Goal: Task Accomplishment & Management: Manage account settings

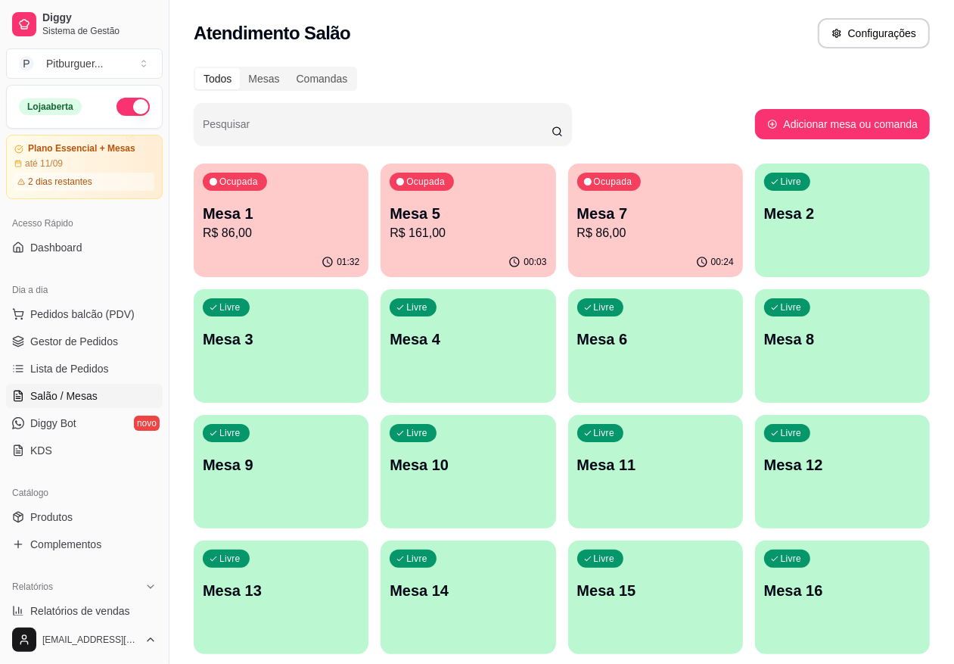
click at [609, 210] on p "Mesa 7" at bounding box center [655, 213] width 157 height 21
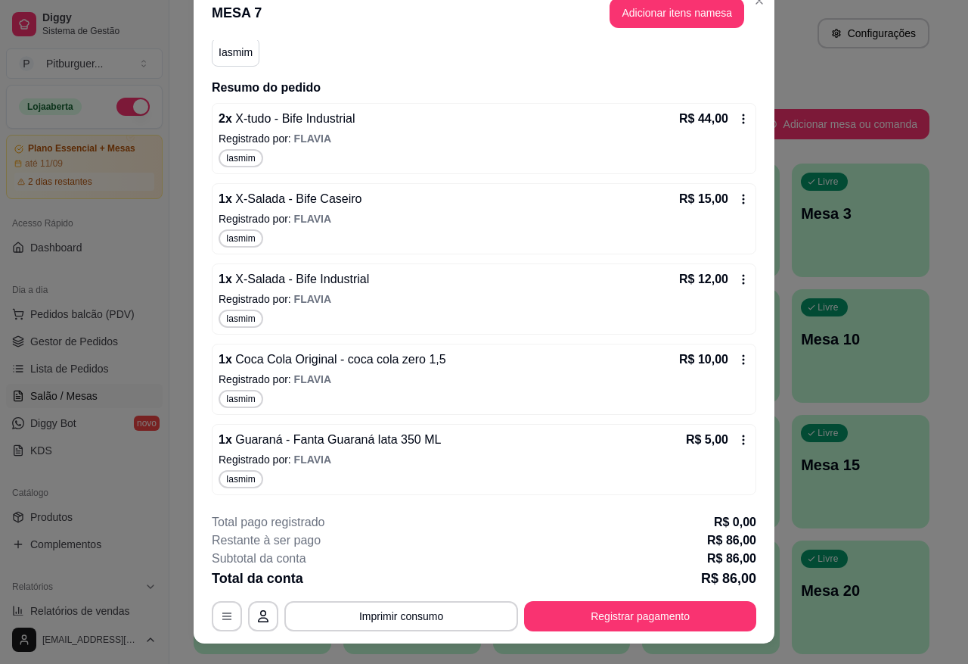
scroll to position [45, 0]
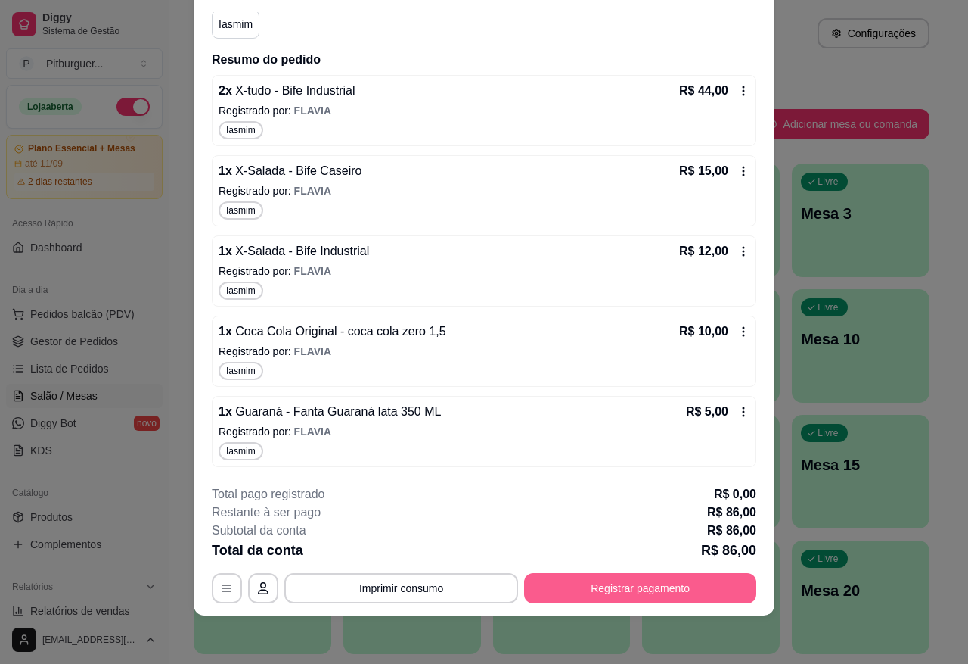
click at [630, 589] on button "Registrar pagamento" at bounding box center [640, 588] width 232 height 30
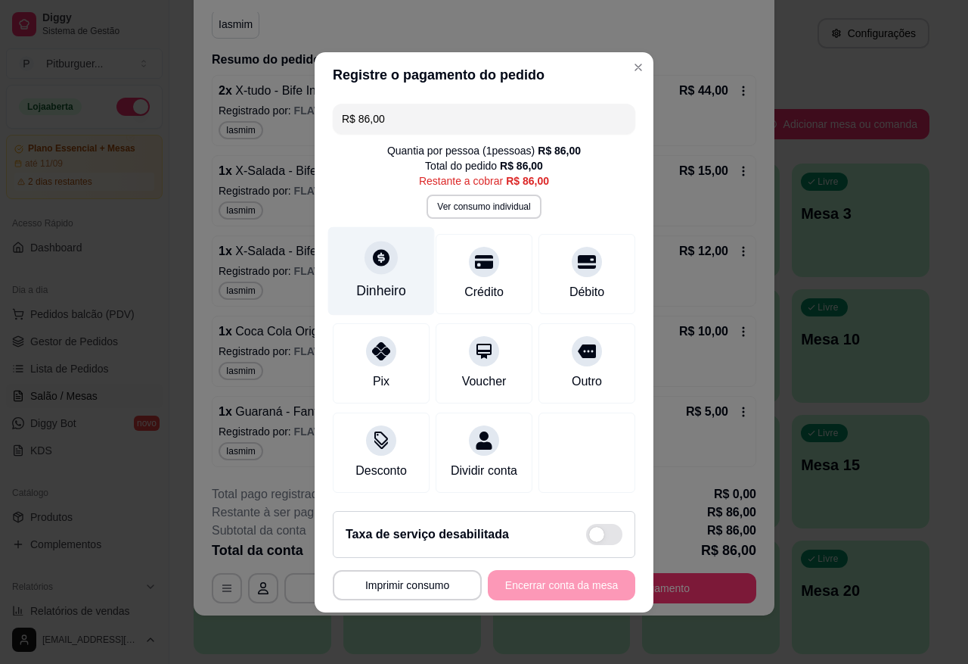
click at [372, 247] on icon at bounding box center [382, 257] width 20 height 20
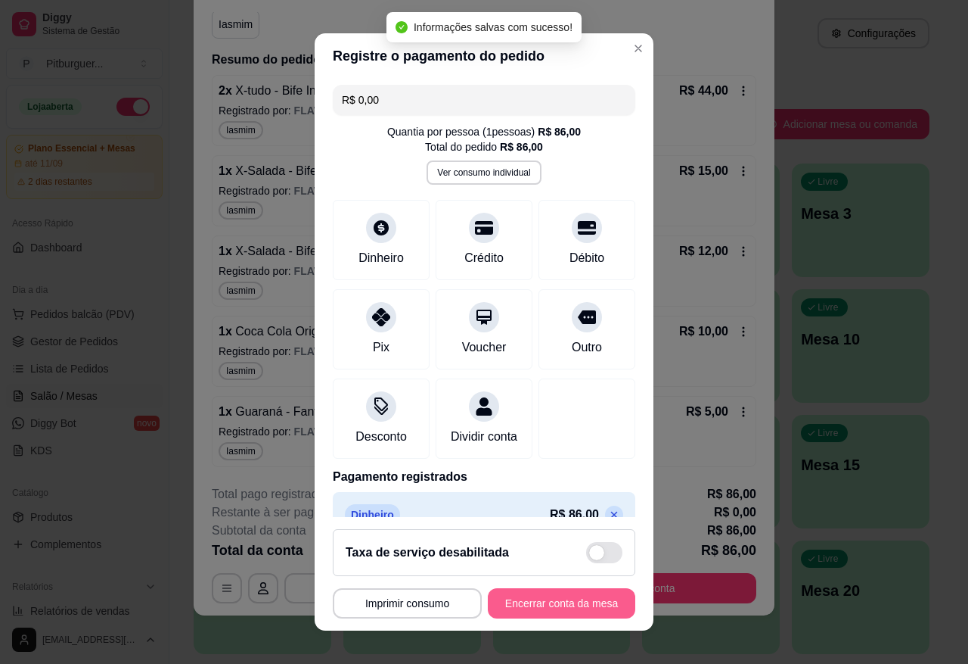
type input "R$ 0,00"
click at [541, 608] on button "Encerrar conta da mesa" at bounding box center [561, 604] width 143 height 30
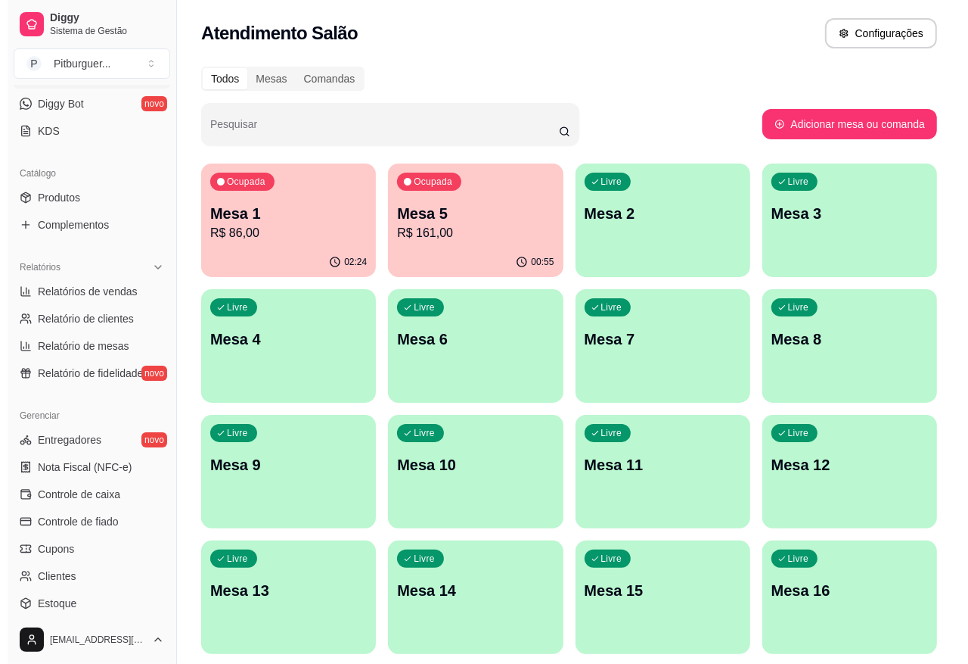
scroll to position [0, 0]
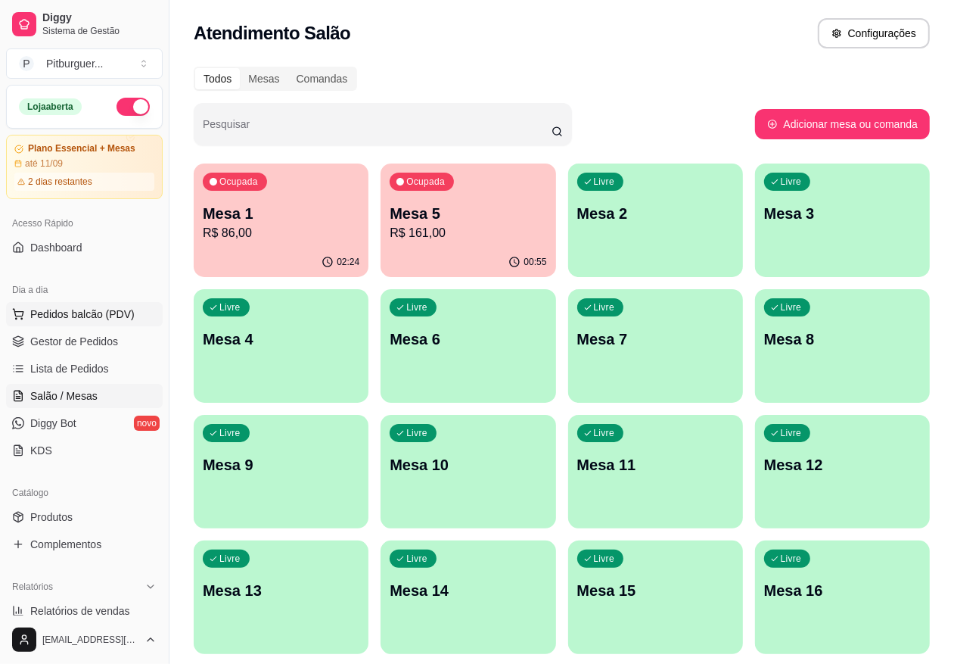
click at [70, 319] on span "Pedidos balcão (PDV)" at bounding box center [82, 313] width 104 height 15
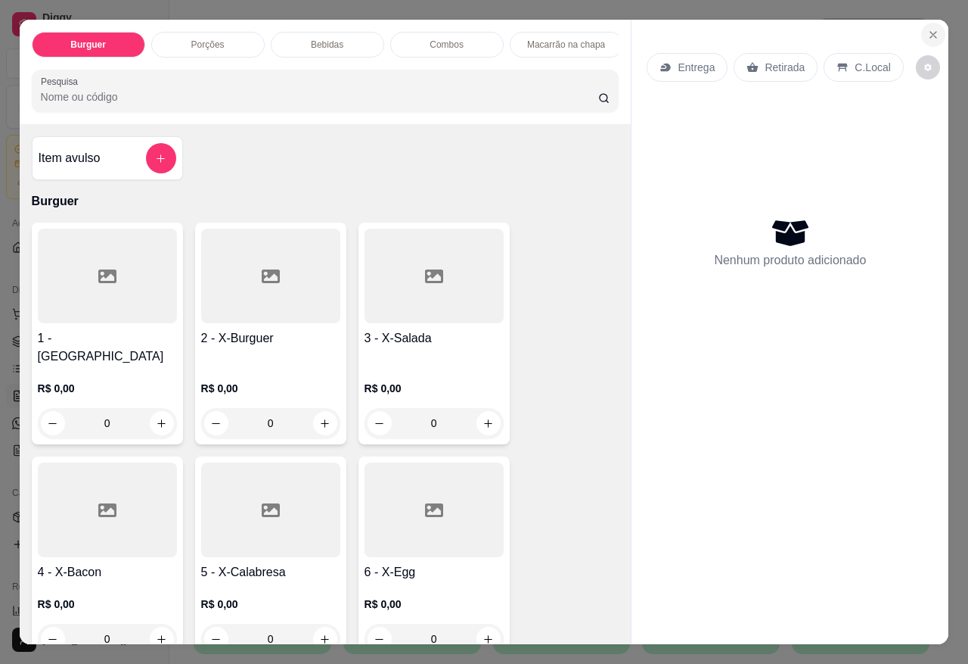
click at [928, 31] on icon "Close" at bounding box center [934, 35] width 12 height 12
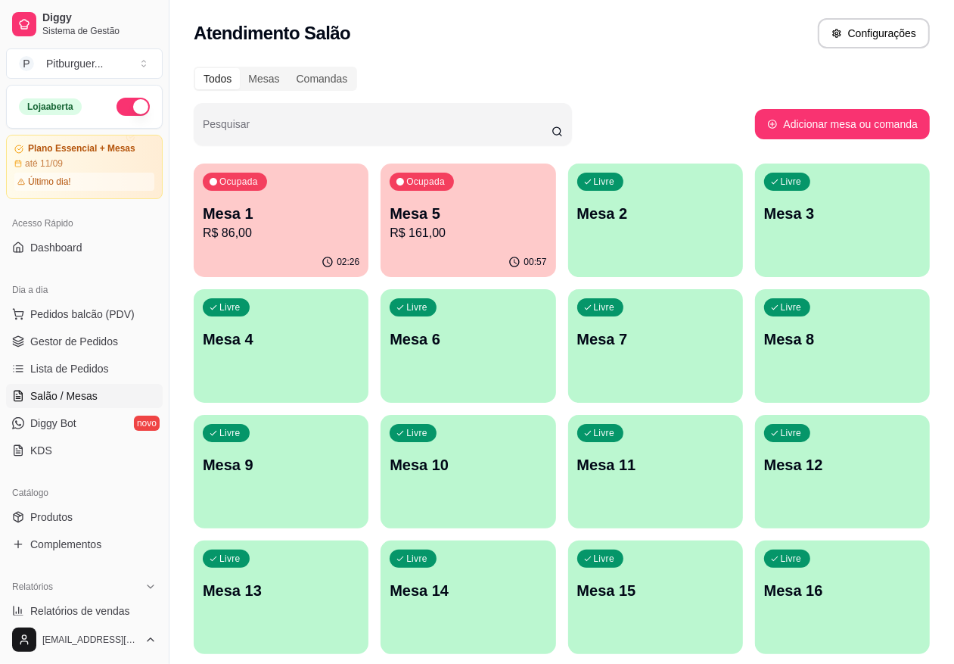
click at [285, 229] on p "R$ 86,00" at bounding box center [281, 233] width 157 height 18
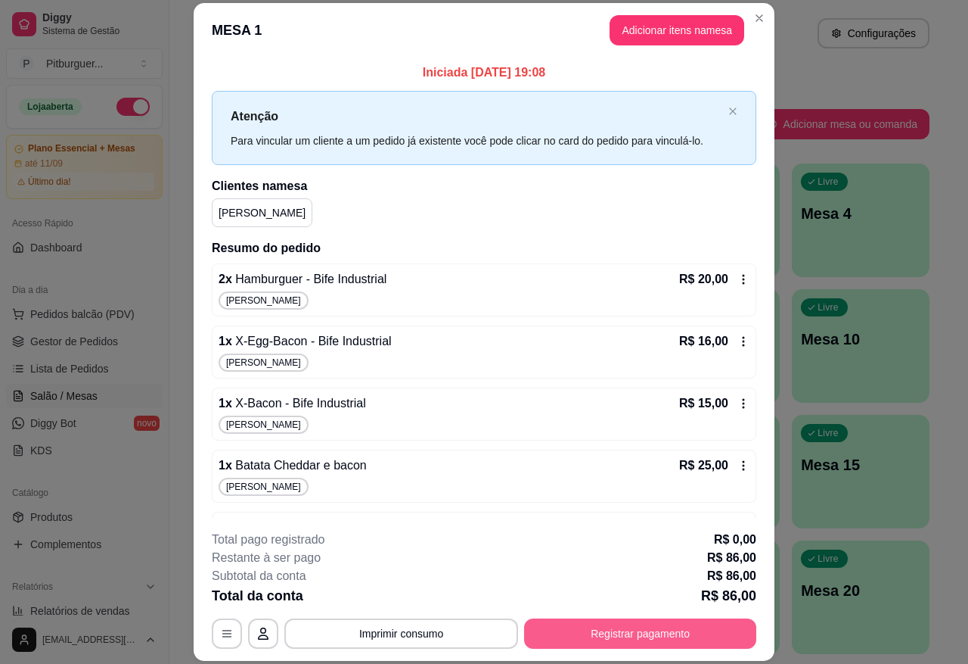
click at [583, 637] on button "Registrar pagamento" at bounding box center [640, 633] width 232 height 30
click at [591, 642] on button "Registrar pagamento" at bounding box center [640, 633] width 232 height 30
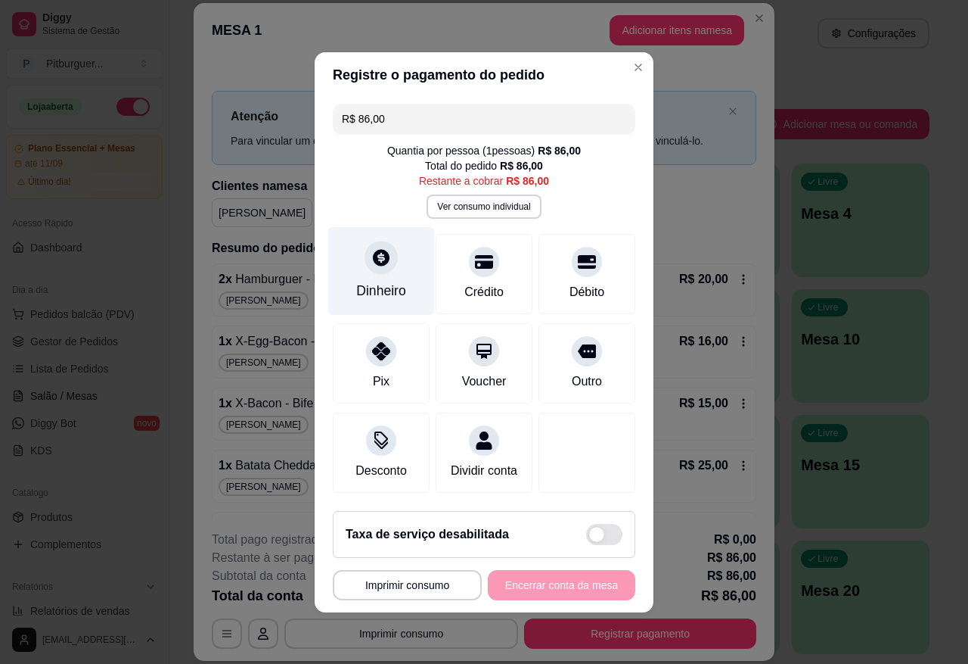
click at [372, 247] on icon at bounding box center [382, 257] width 20 height 20
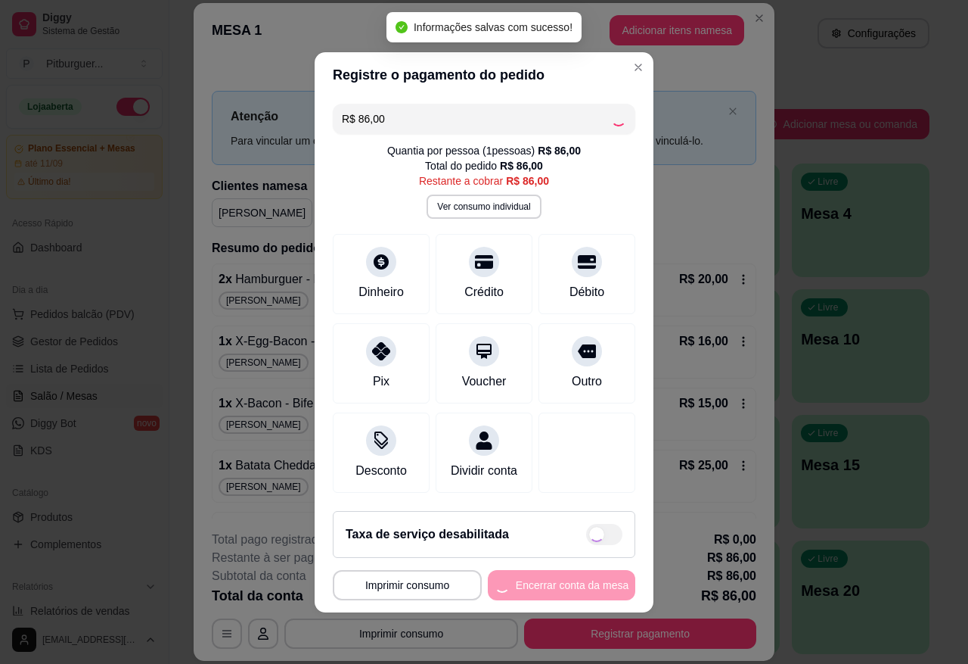
type input "R$ 0,00"
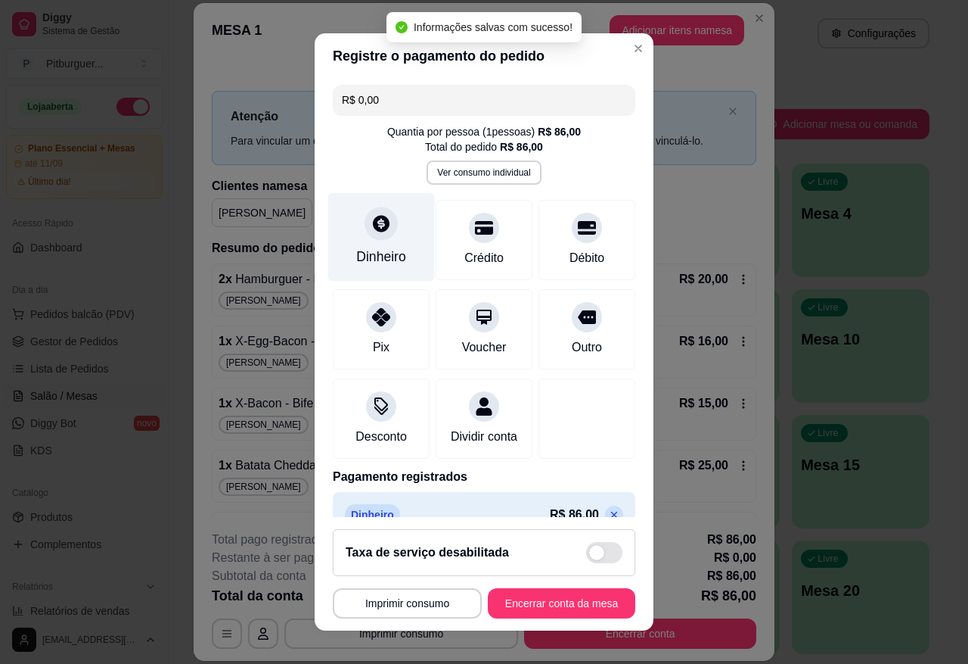
click at [350, 208] on div "Dinheiro" at bounding box center [381, 237] width 107 height 89
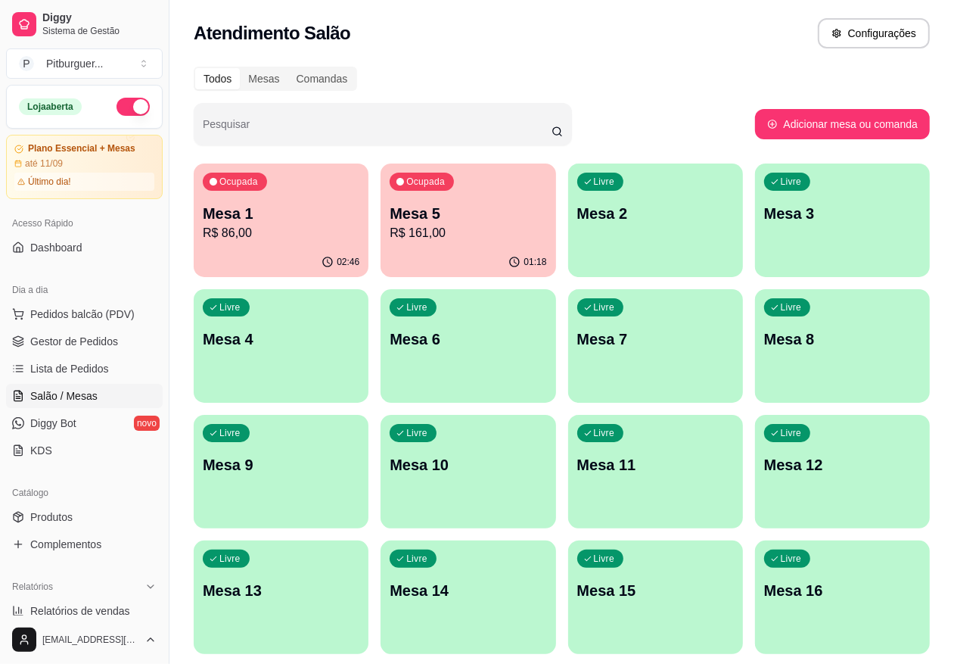
click at [440, 213] on p "Mesa 5" at bounding box center [468, 213] width 157 height 21
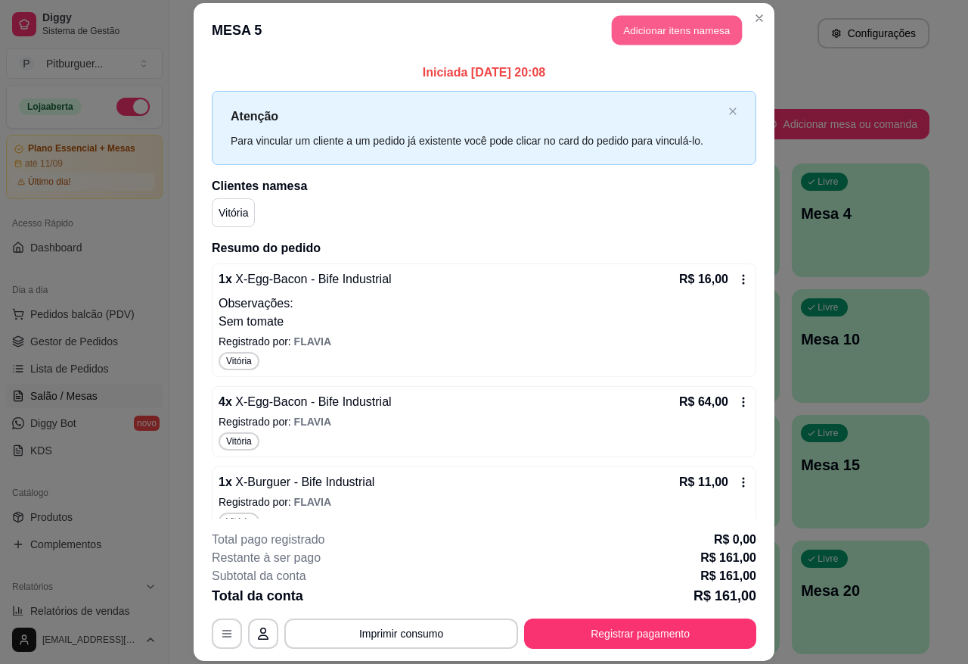
click at [659, 23] on button "Adicionar itens na mesa" at bounding box center [677, 31] width 130 height 30
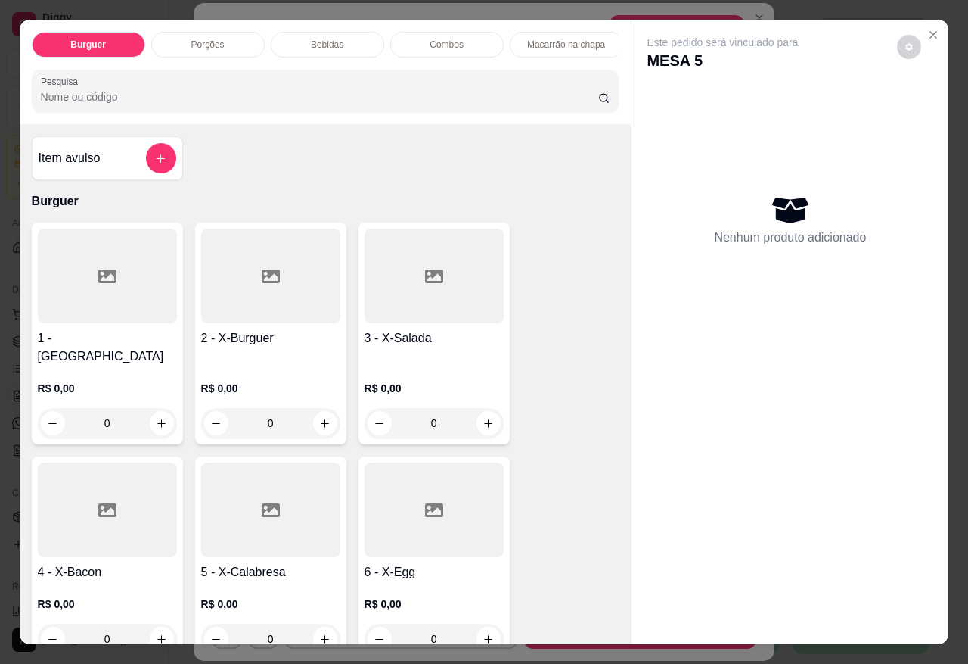
click at [342, 42] on div "Bebidas" at bounding box center [327, 45] width 113 height 26
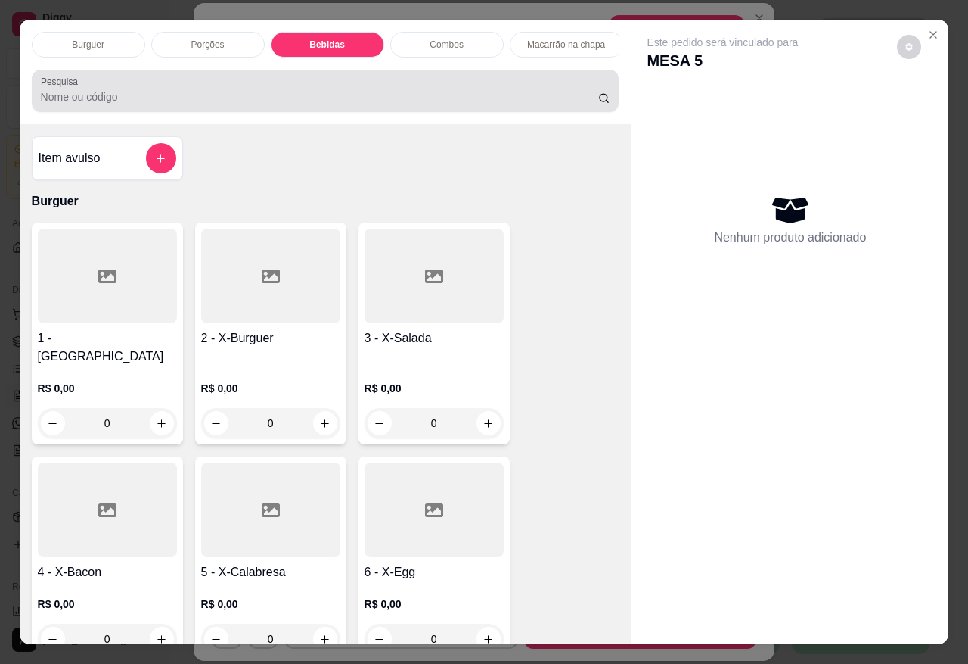
scroll to position [36, 0]
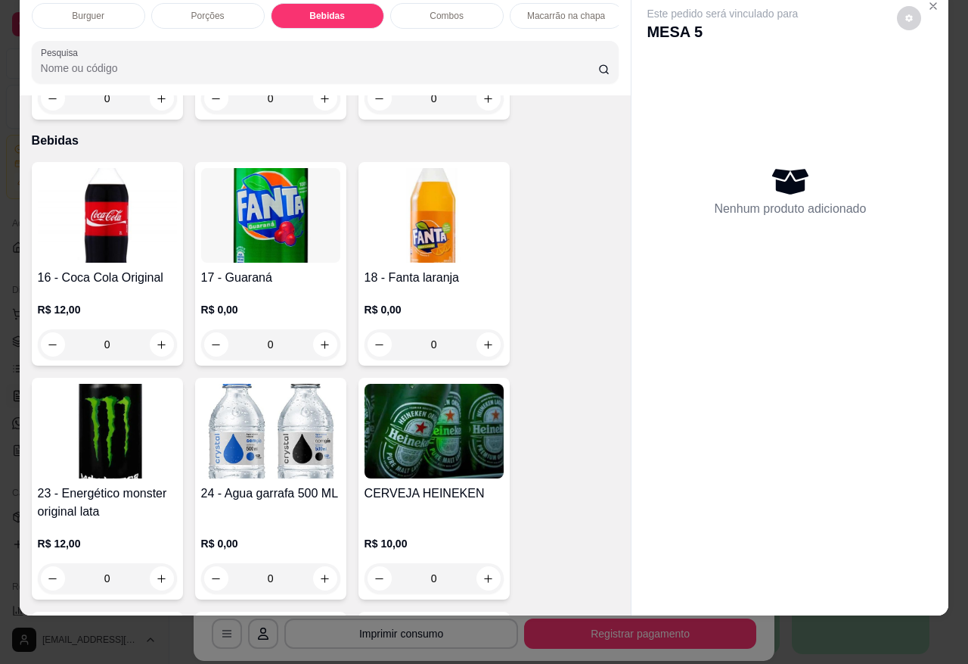
click at [296, 191] on img at bounding box center [270, 215] width 139 height 95
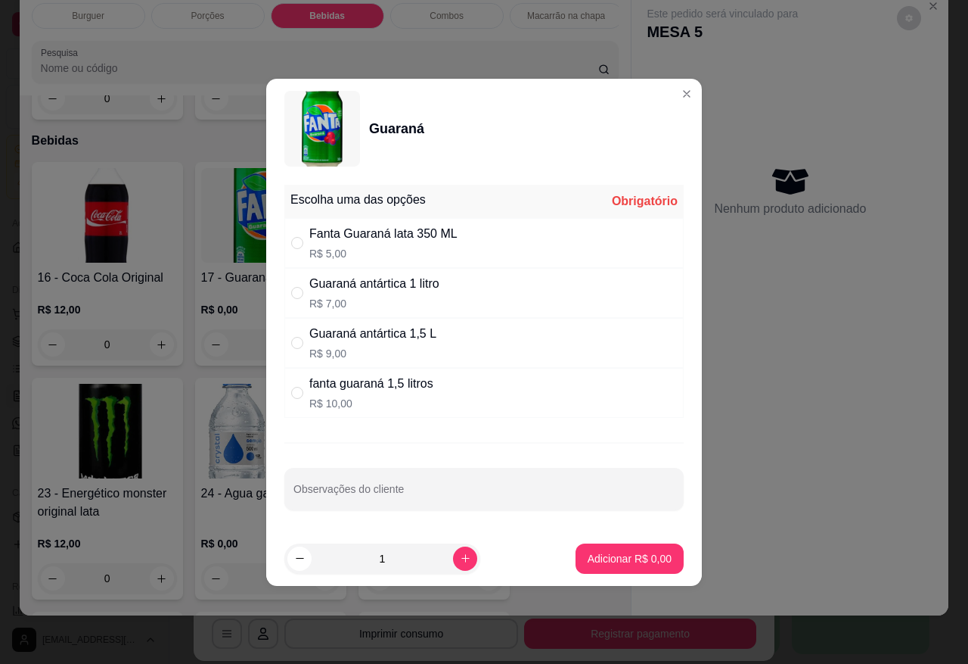
click at [368, 292] on div "Guaraná antártica 1 litro R$ 7,00" at bounding box center [374, 293] width 130 height 36
radio input "true"
click at [460, 564] on icon "increase-product-quantity" at bounding box center [465, 557] width 11 height 11
type input "2"
click at [585, 558] on p "Adicionar R$ 14,00" at bounding box center [627, 558] width 90 height 15
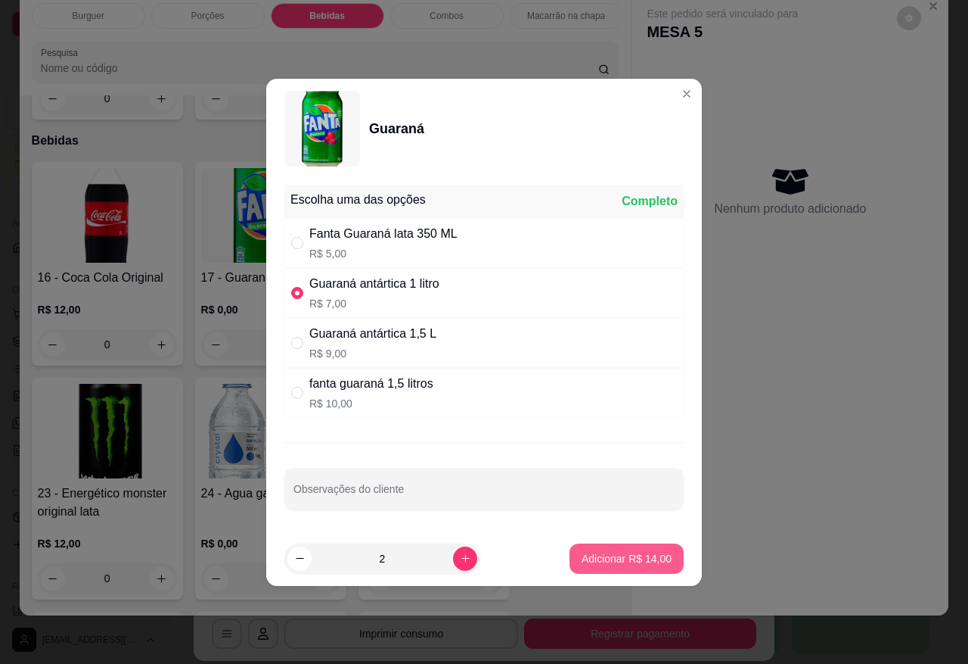
type input "2"
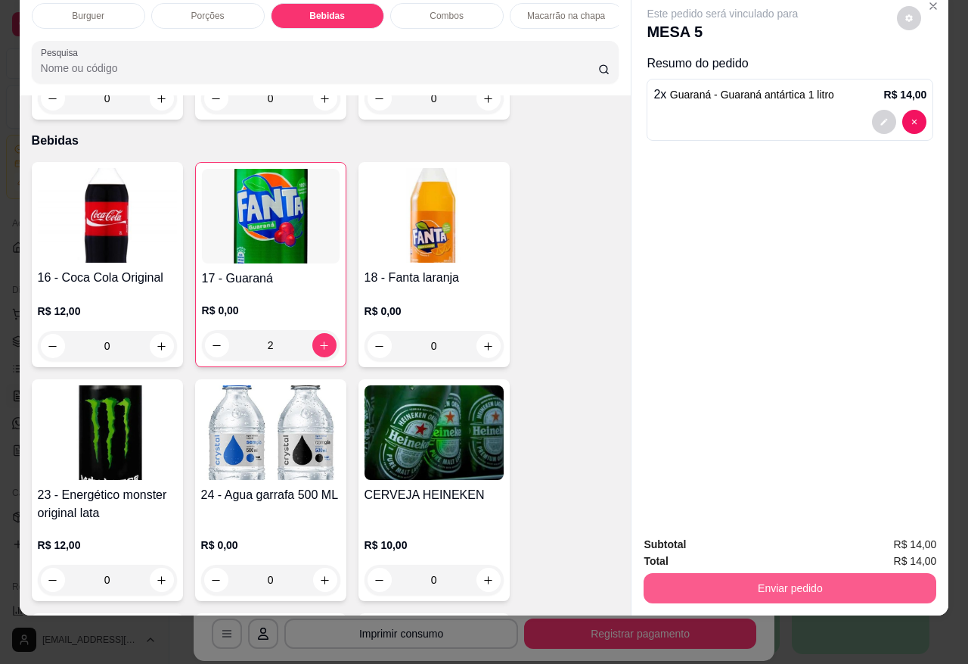
click at [685, 573] on button "Enviar pedido" at bounding box center [790, 588] width 293 height 30
click at [855, 538] on button "Sim, quero registrar" at bounding box center [883, 536] width 109 height 28
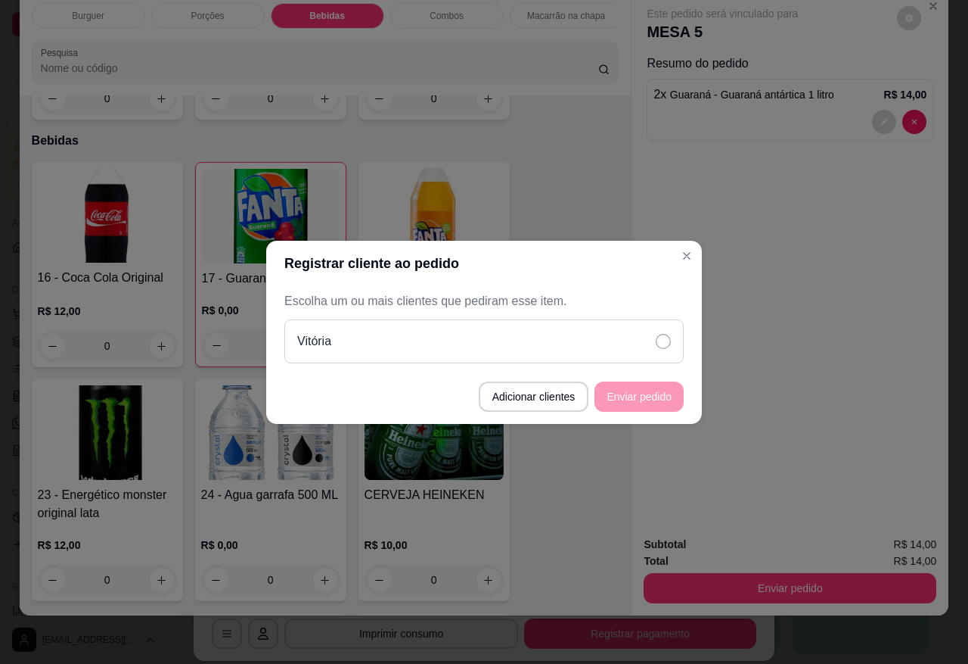
click at [595, 352] on div "Vitória" at bounding box center [484, 341] width 400 height 44
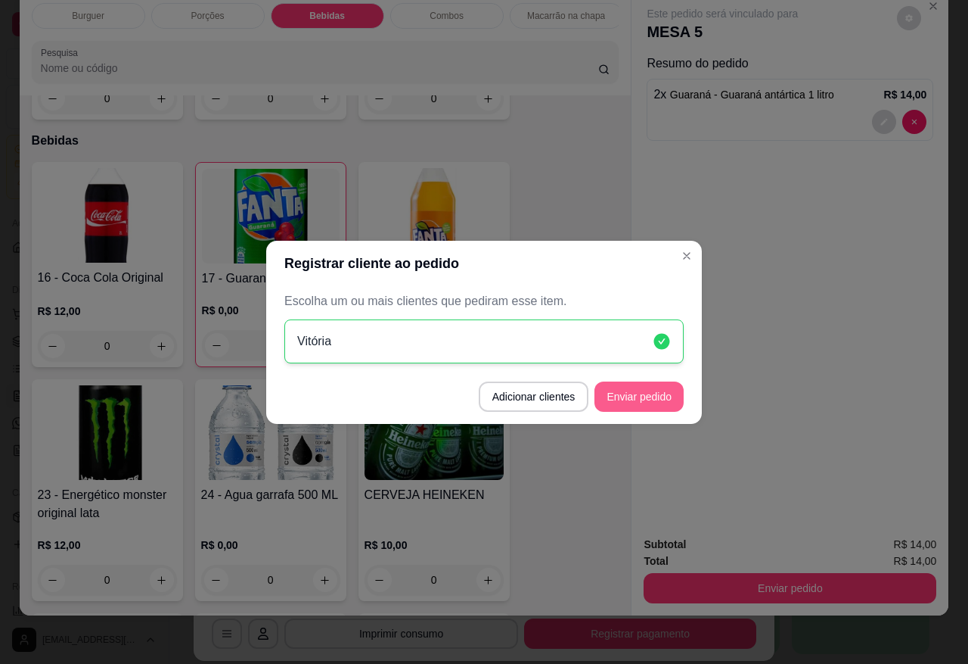
click at [611, 398] on button "Enviar pedido" at bounding box center [639, 396] width 89 height 30
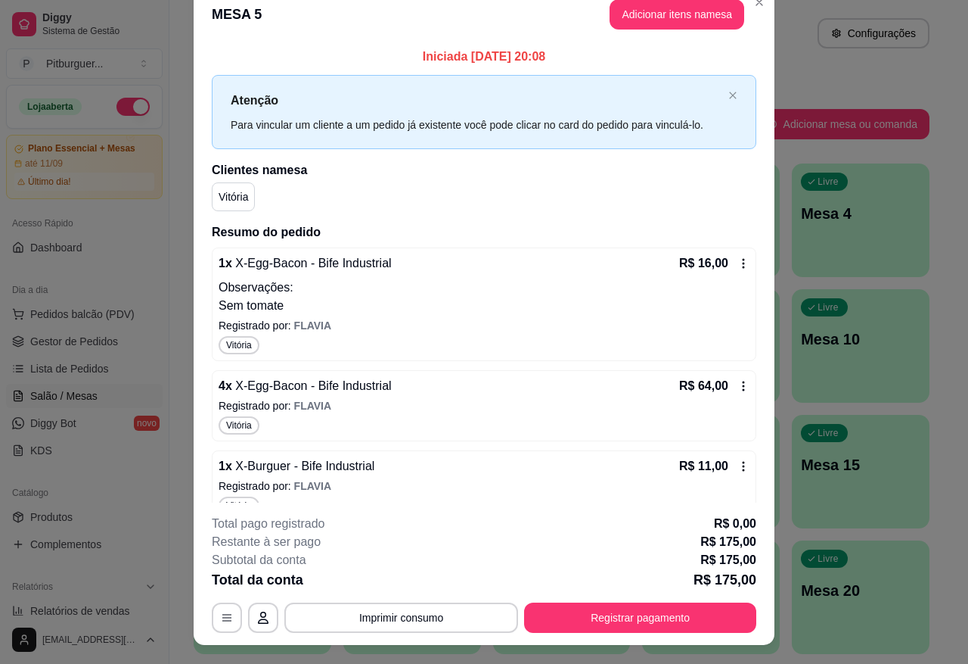
scroll to position [0, 0]
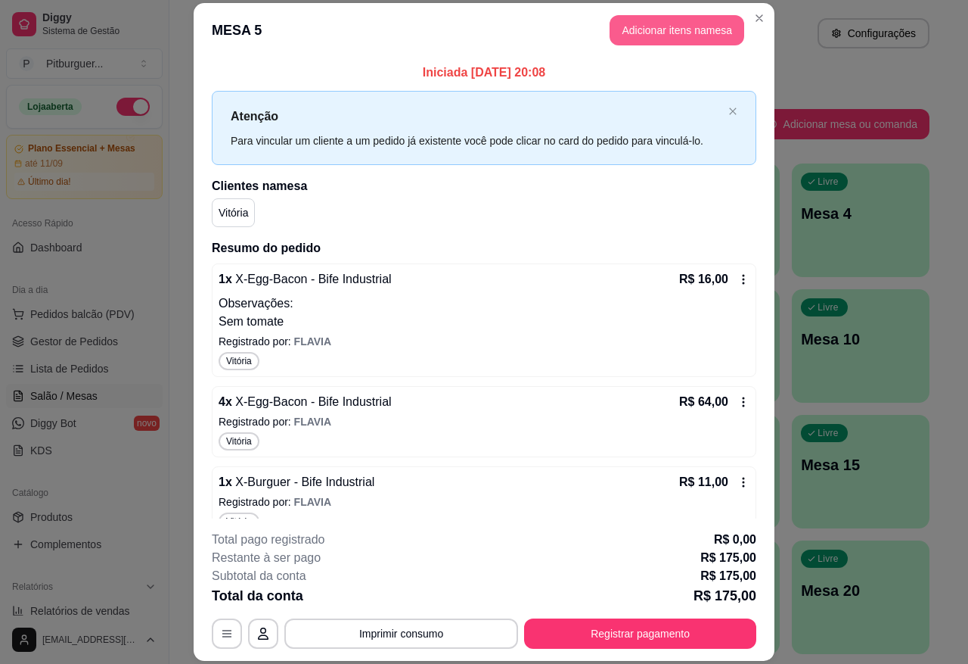
click at [657, 32] on button "Adicionar itens na mesa" at bounding box center [677, 30] width 135 height 30
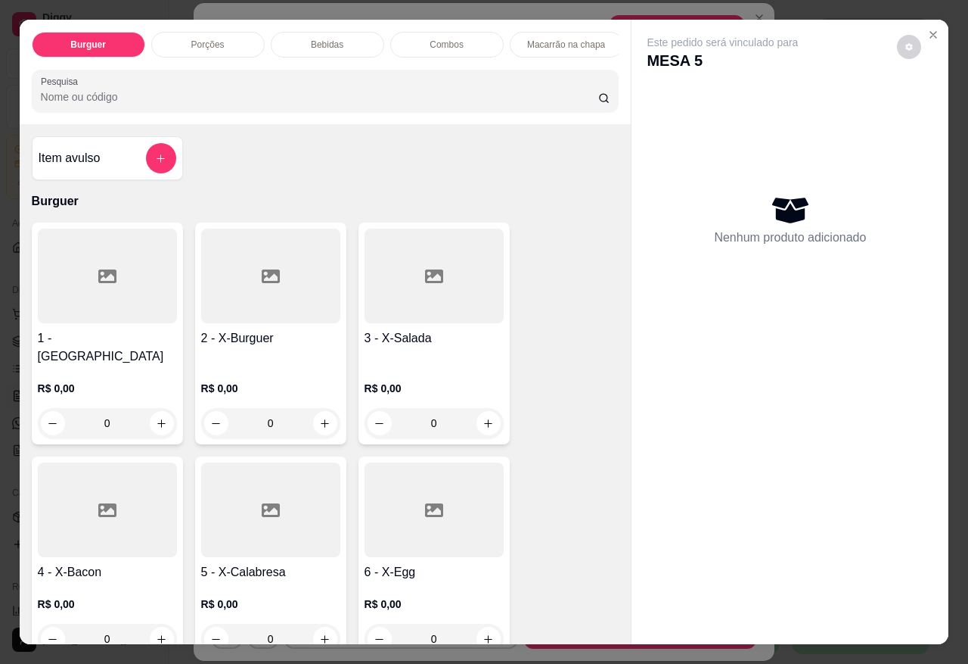
click at [334, 39] on p "Bebidas" at bounding box center [327, 45] width 33 height 12
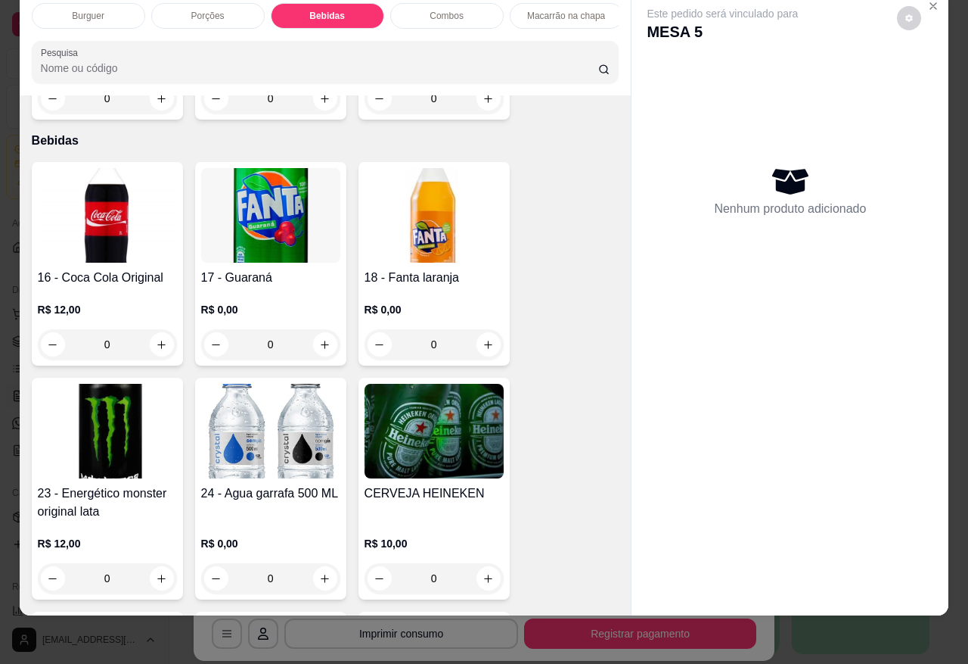
click at [468, 3] on div "Combos" at bounding box center [446, 16] width 113 height 26
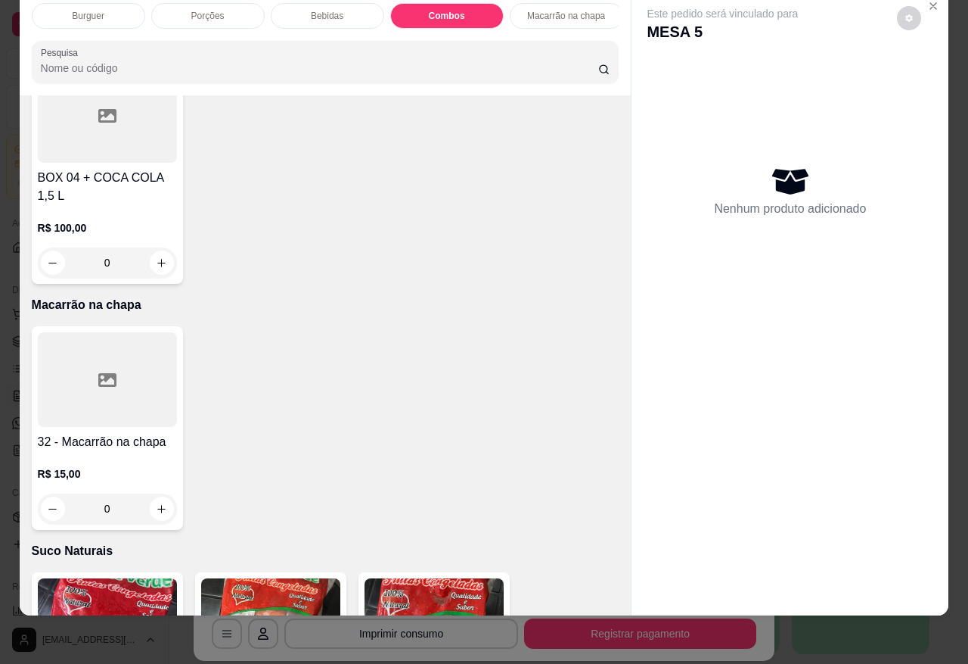
scroll to position [4223, 0]
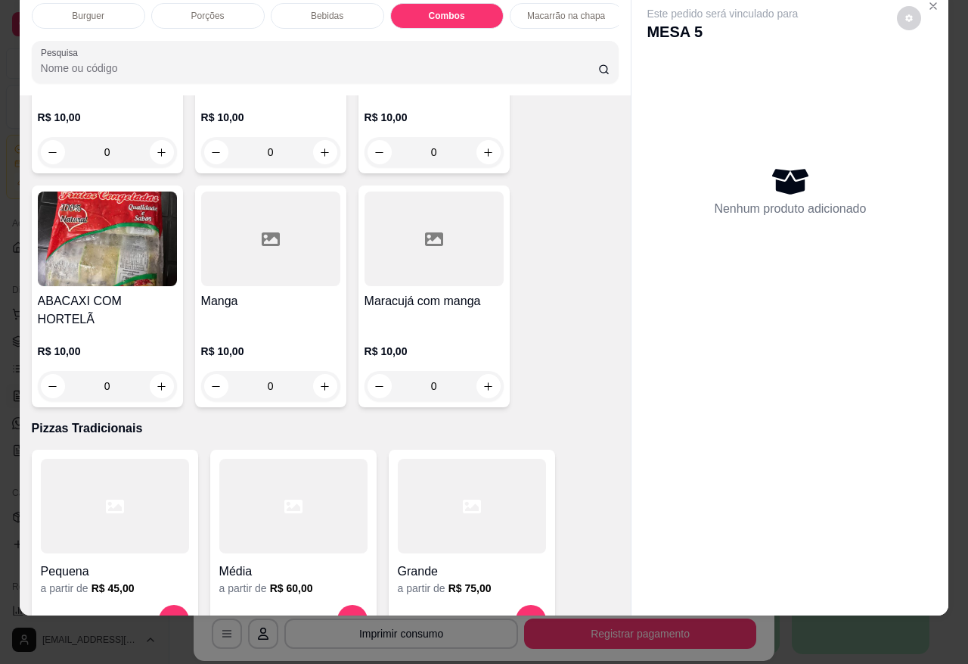
click at [96, 191] on img at bounding box center [107, 238] width 139 height 95
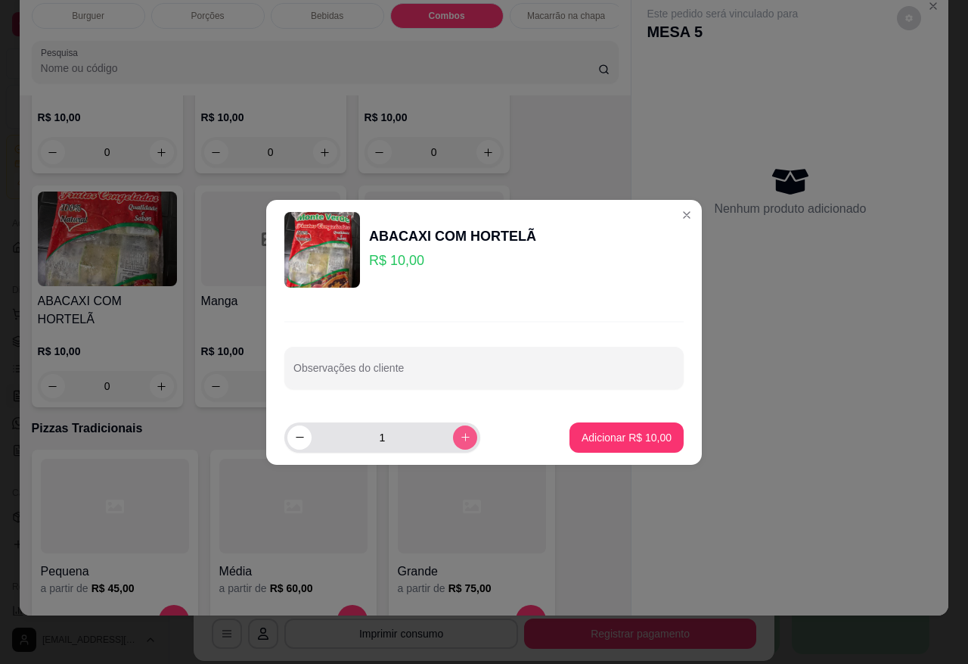
click at [453, 427] on button "increase-product-quantity" at bounding box center [465, 437] width 24 height 24
type input "2"
click at [584, 431] on p "Adicionar R$ 20,00" at bounding box center [627, 437] width 88 height 14
type input "2"
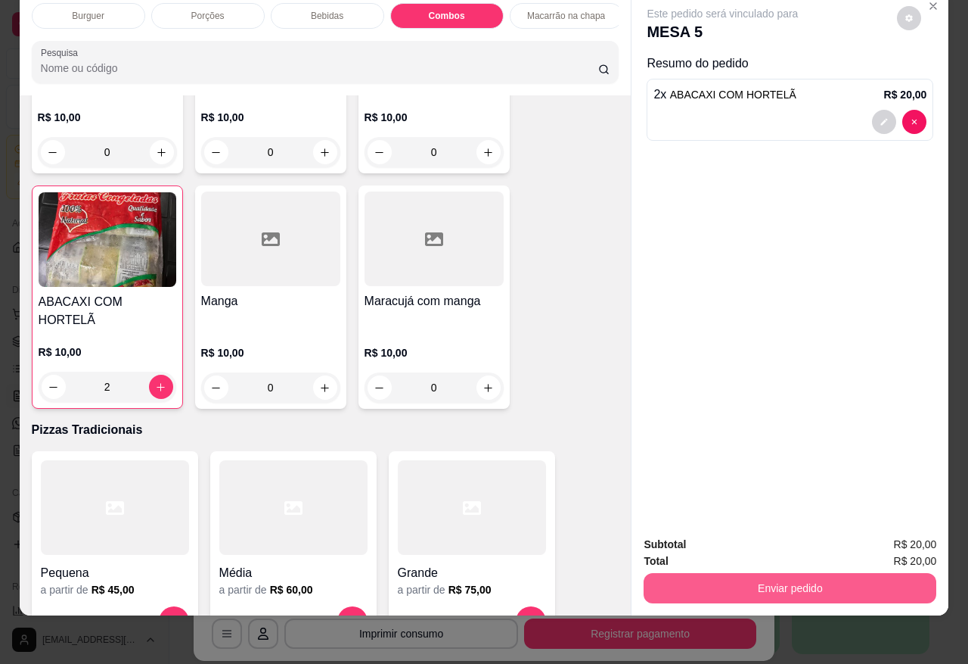
click at [690, 573] on button "Enviar pedido" at bounding box center [790, 588] width 293 height 30
click at [860, 537] on button "Sim, quero registrar" at bounding box center [882, 536] width 113 height 29
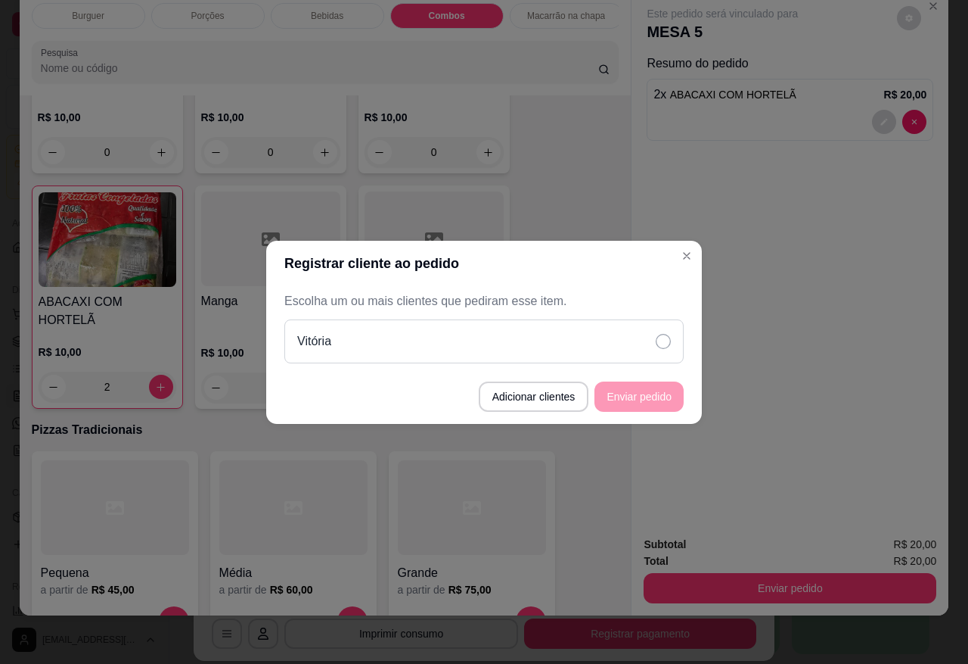
click at [664, 339] on icon at bounding box center [663, 341] width 15 height 15
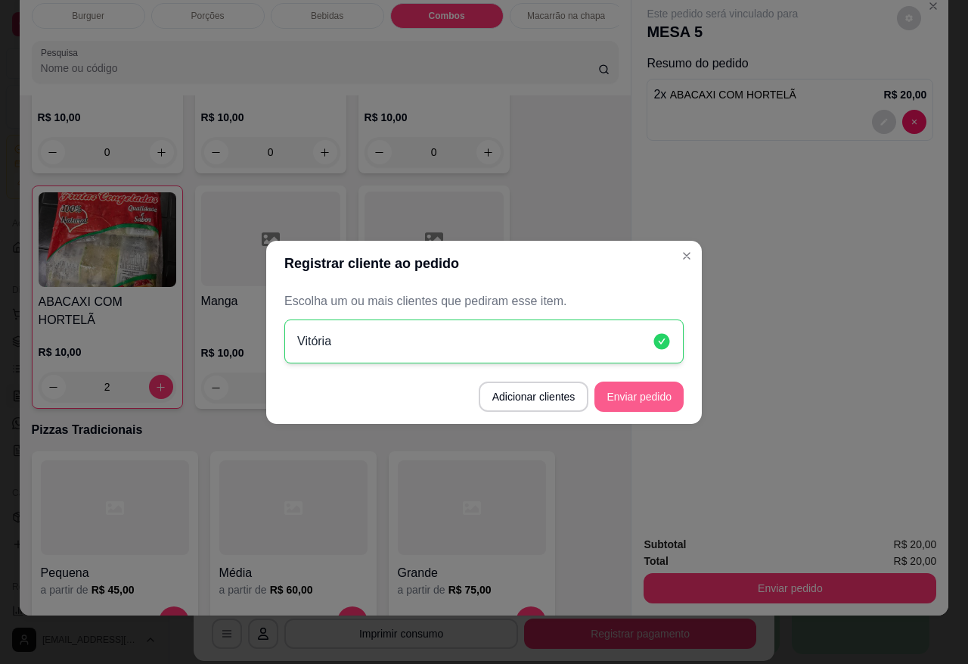
click at [660, 405] on button "Enviar pedido" at bounding box center [639, 396] width 89 height 30
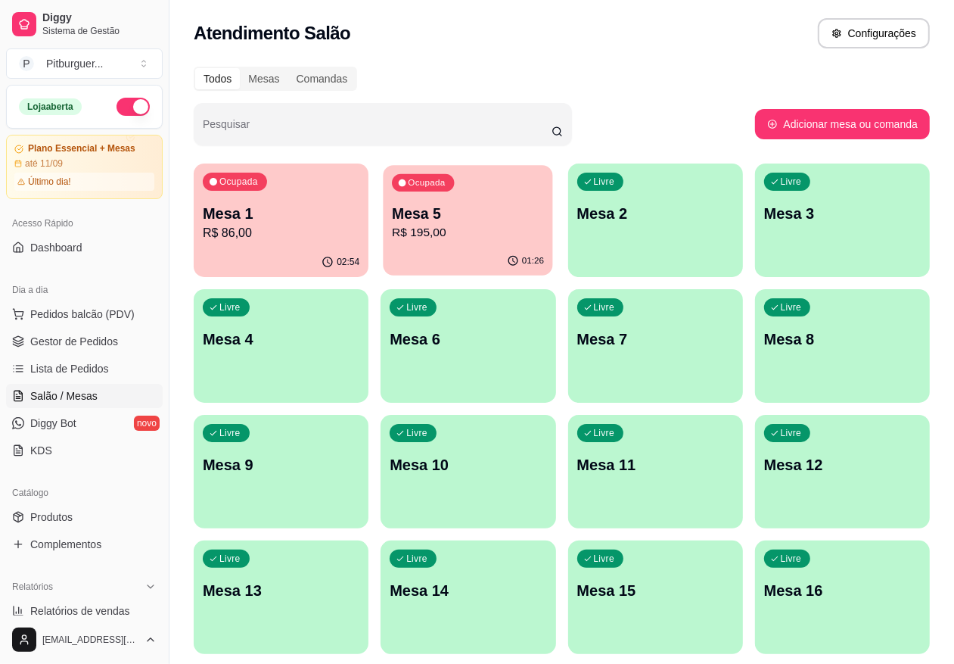
click at [433, 210] on p "Mesa 5" at bounding box center [468, 214] width 152 height 20
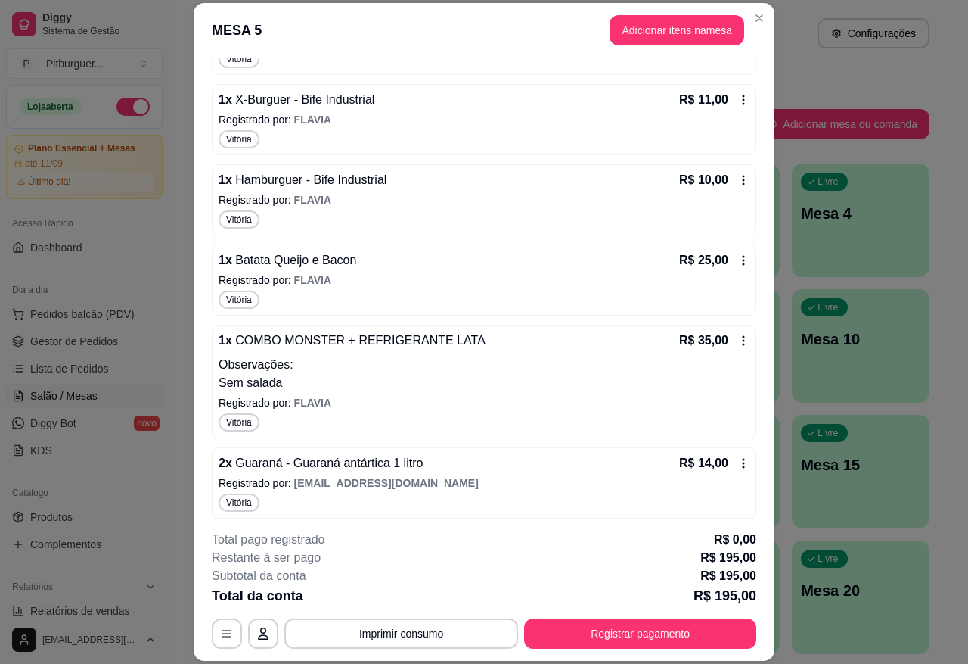
scroll to position [471, 0]
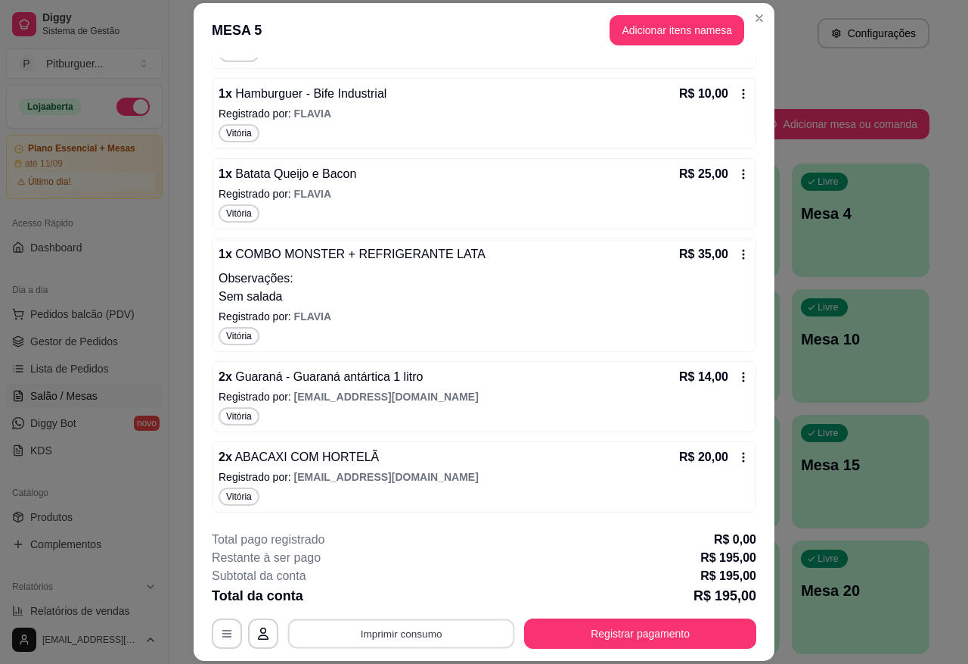
click at [400, 639] on button "Imprimir consumo" at bounding box center [401, 633] width 227 height 30
click at [403, 602] on button "IMPRESSORA" at bounding box center [399, 597] width 106 height 23
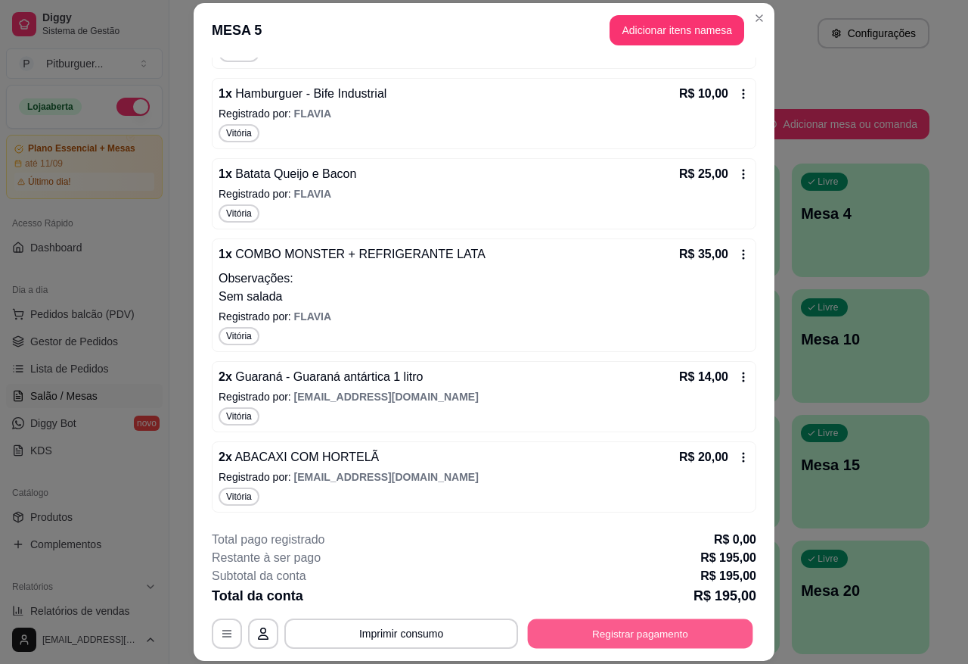
click at [611, 633] on button "Registrar pagamento" at bounding box center [640, 633] width 225 height 30
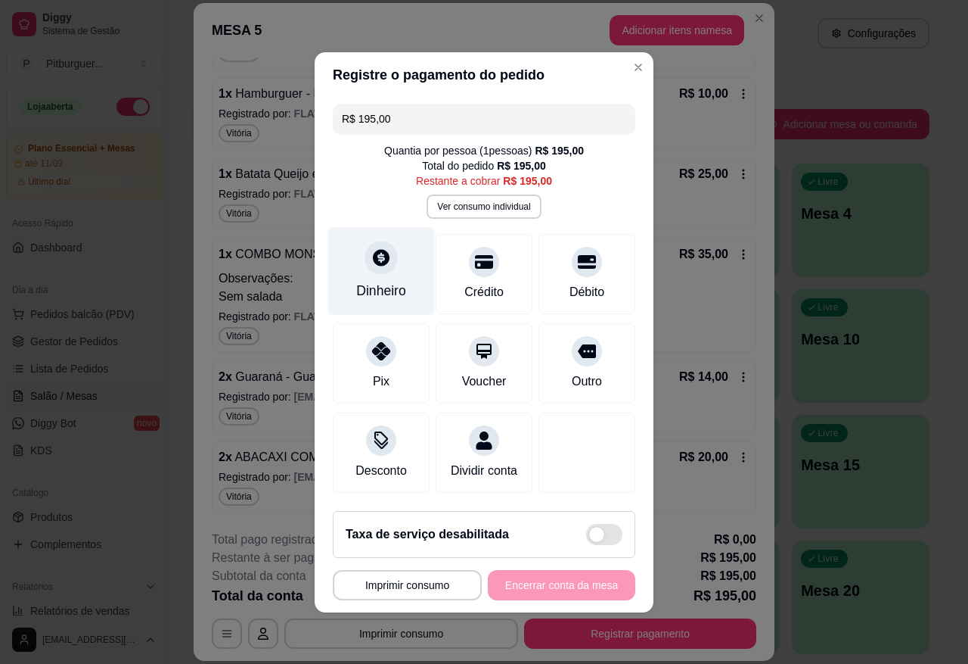
click at [348, 243] on div "Dinheiro" at bounding box center [381, 270] width 107 height 89
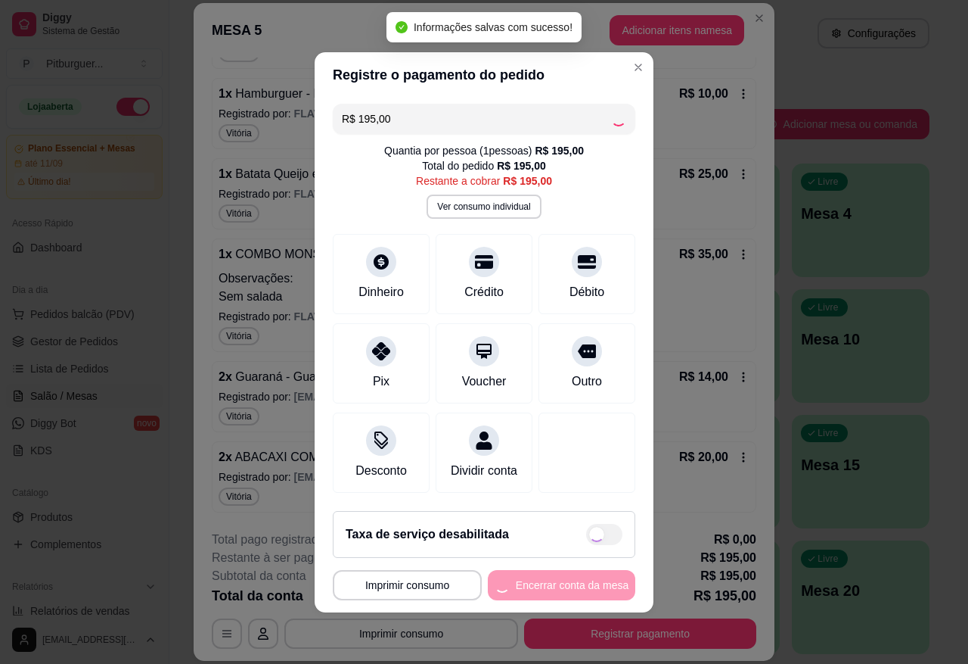
type input "R$ 0,00"
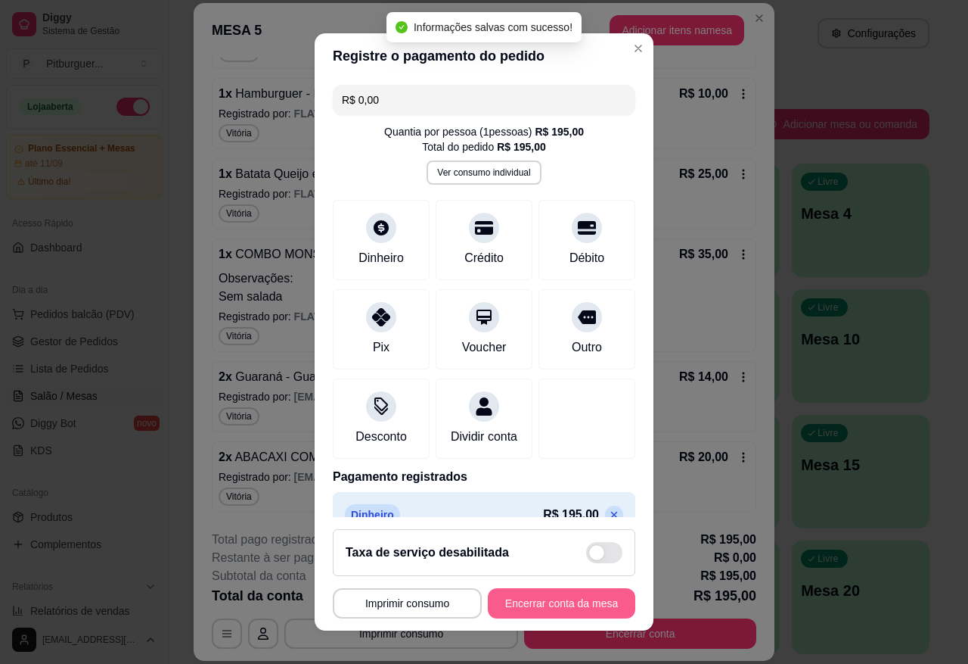
click at [526, 594] on button "Encerrar conta da mesa" at bounding box center [562, 603] width 148 height 30
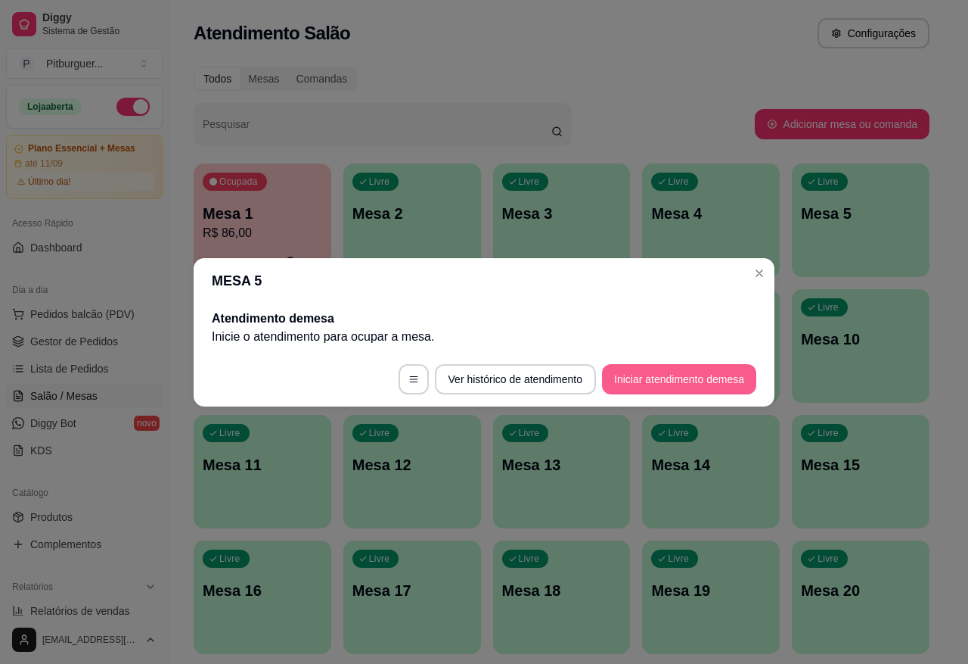
click at [622, 375] on button "Iniciar atendimento de mesa" at bounding box center [679, 379] width 154 height 30
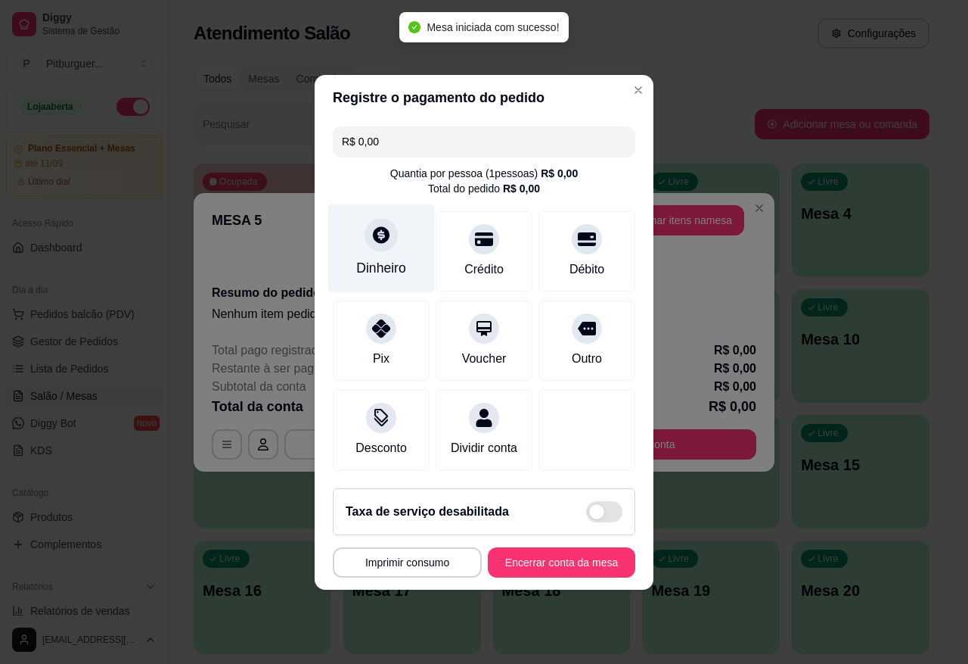
click at [409, 259] on div "Dinheiro" at bounding box center [381, 248] width 107 height 89
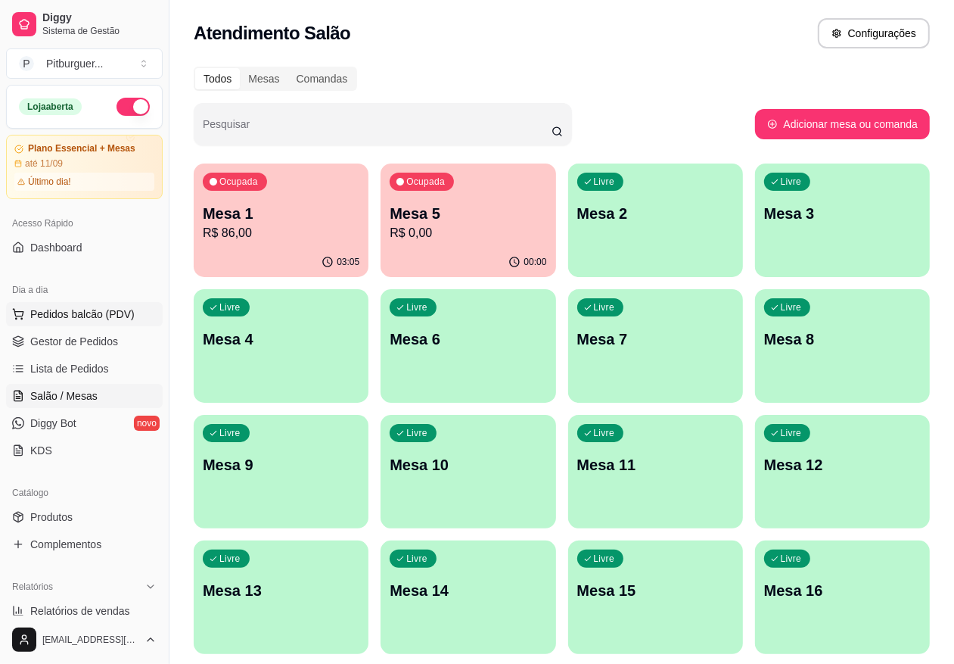
click at [57, 322] on button "Pedidos balcão (PDV)" at bounding box center [84, 314] width 157 height 24
click at [74, 338] on span "Gestor de Pedidos" at bounding box center [74, 341] width 88 height 15
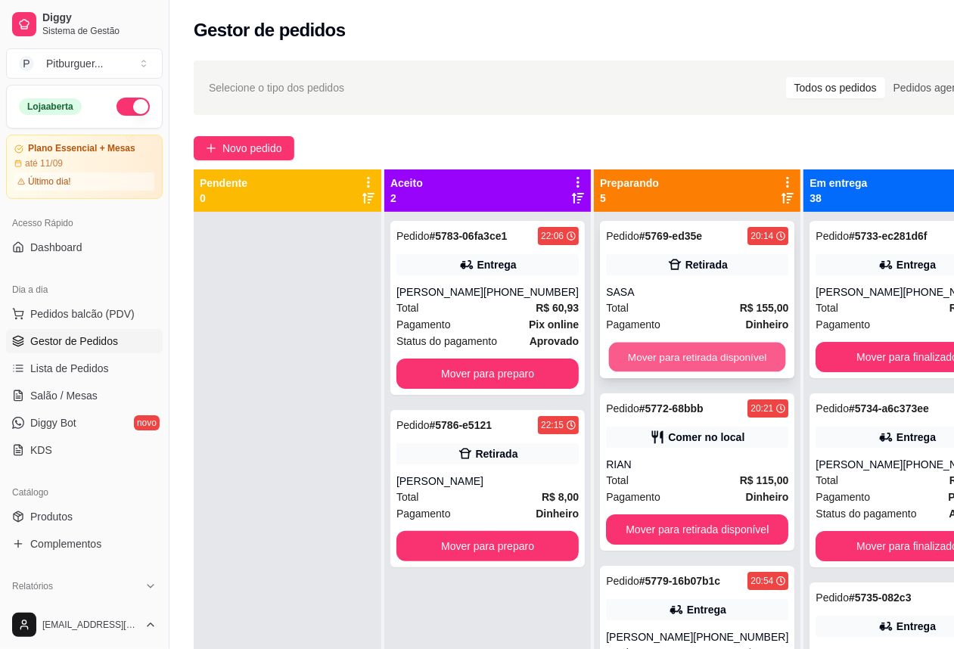
click at [614, 359] on button "Mover para retirada disponível" at bounding box center [697, 358] width 177 height 30
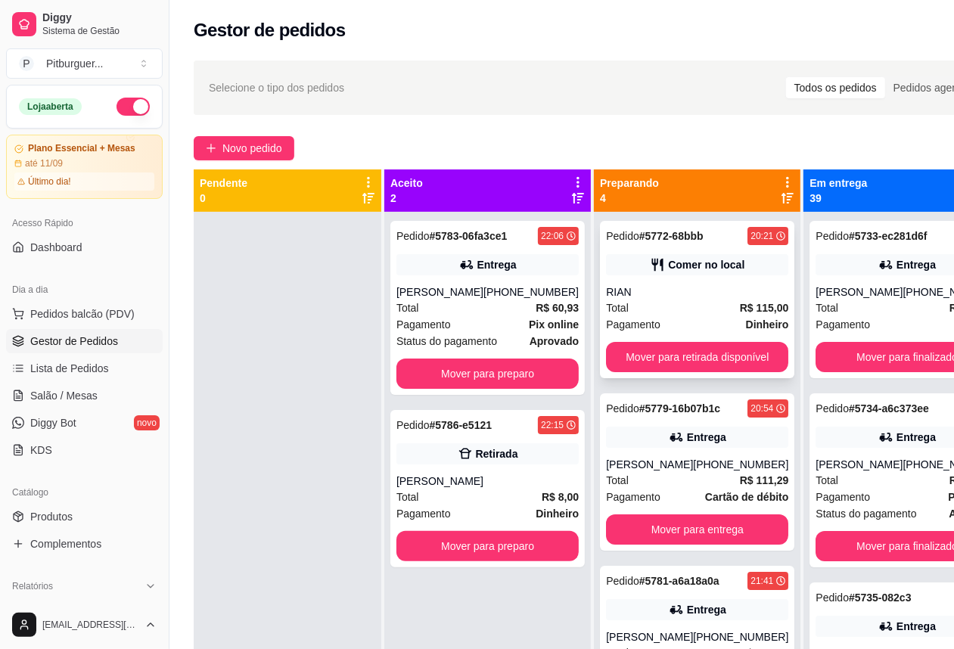
click at [638, 310] on div "Total R$ 115,00" at bounding box center [697, 308] width 182 height 17
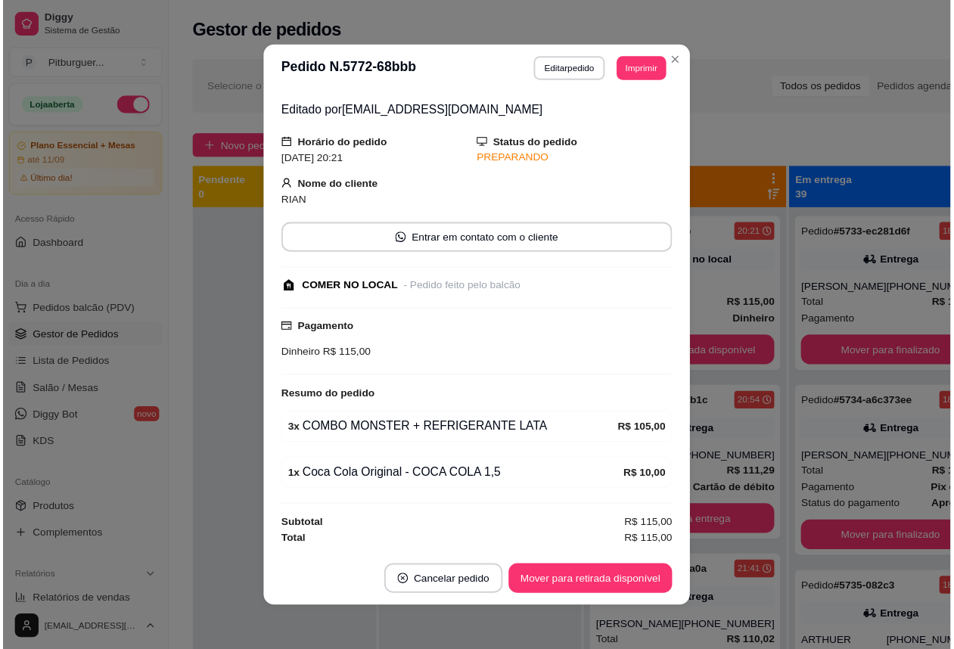
scroll to position [2, 0]
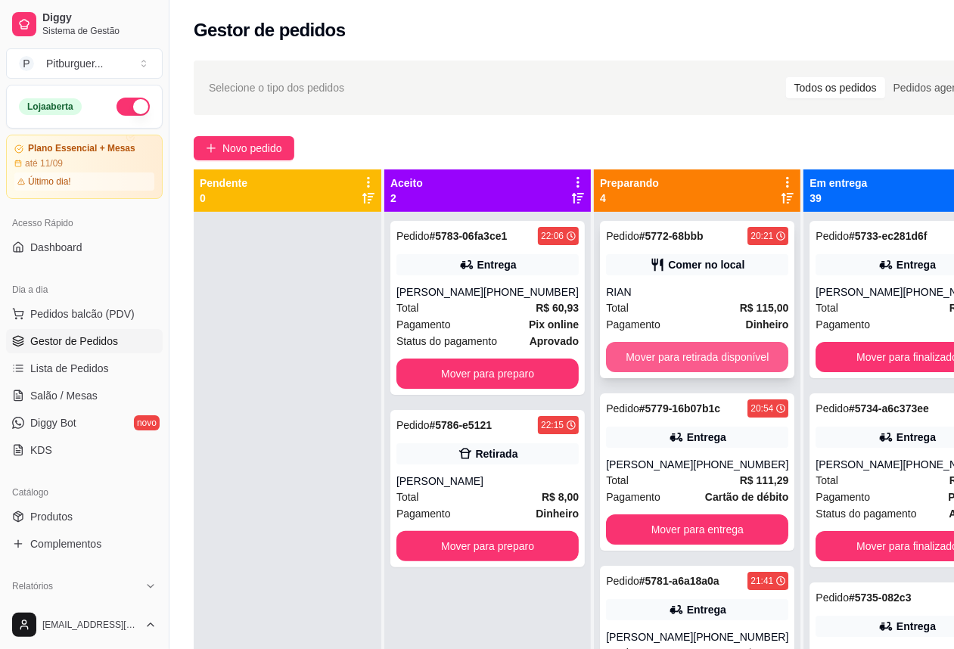
click at [632, 354] on button "Mover para retirada disponível" at bounding box center [697, 357] width 182 height 30
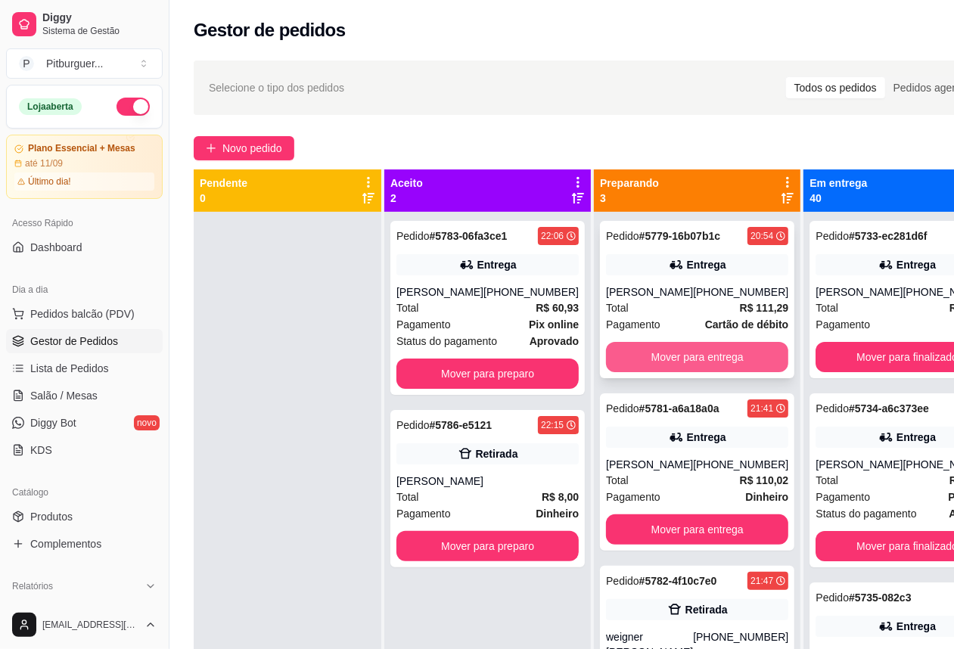
click at [645, 356] on button "Mover para entrega" at bounding box center [697, 357] width 182 height 30
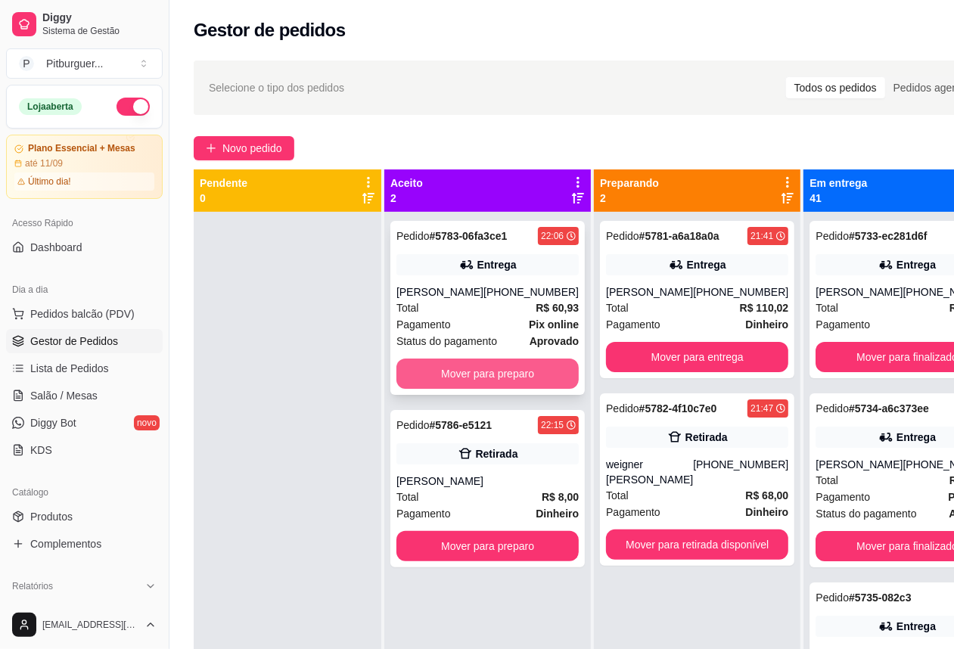
click at [487, 377] on button "Mover para preparo" at bounding box center [487, 374] width 182 height 30
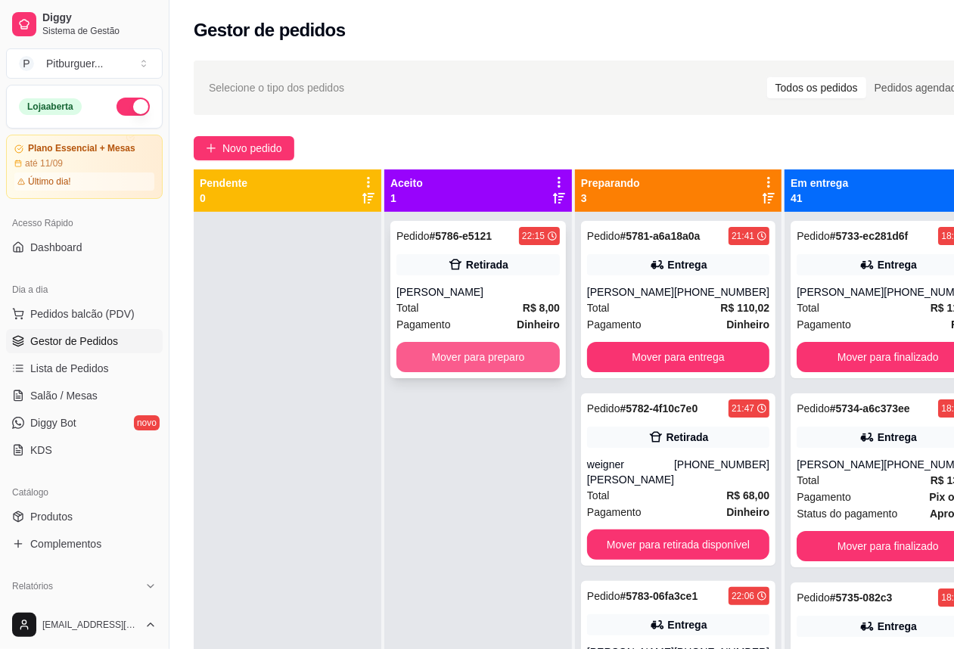
click at [490, 372] on button "Mover para preparo" at bounding box center [477, 357] width 163 height 30
